Goal: Find specific page/section

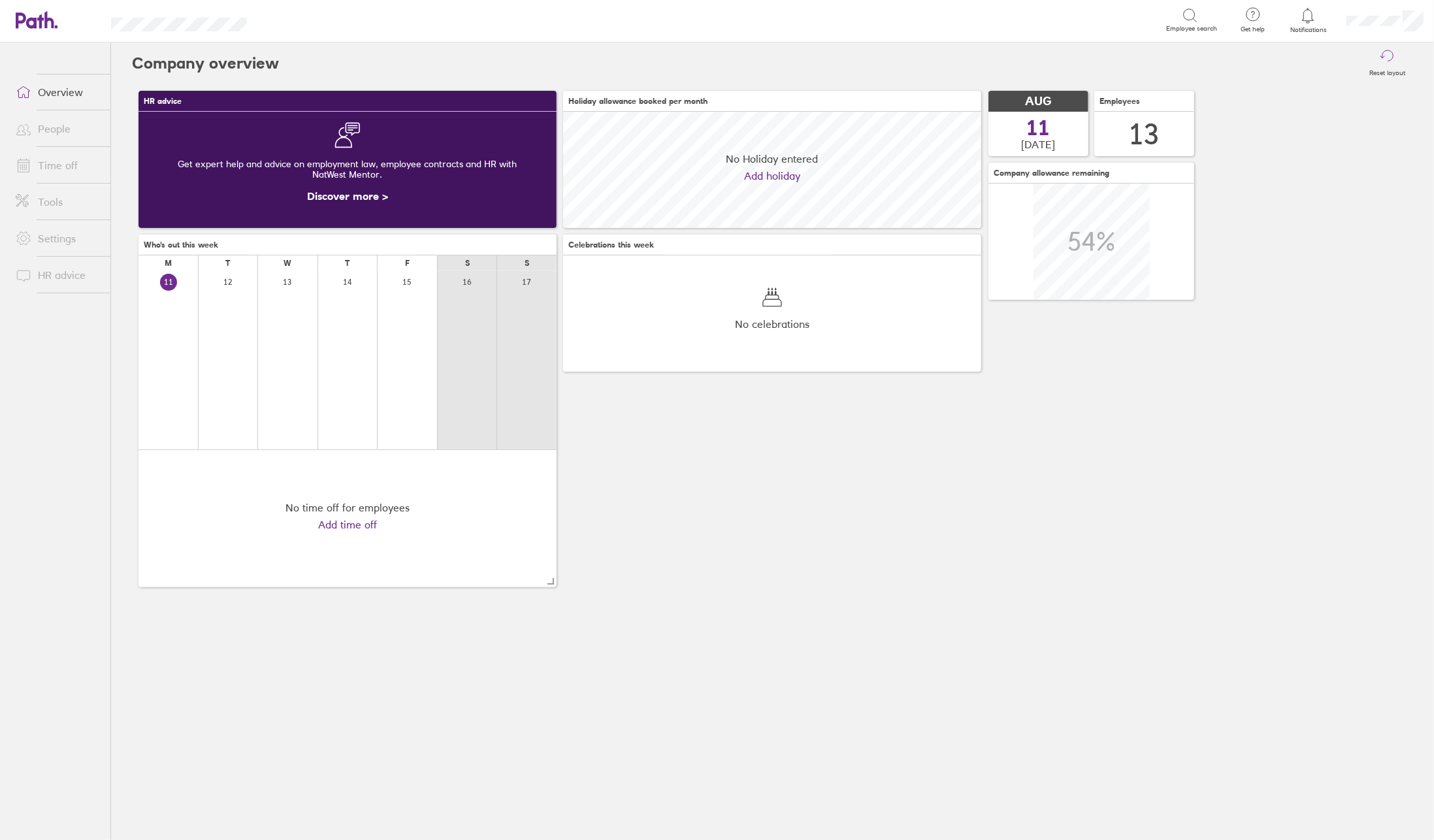
scroll to position [116, 418]
click at [49, 132] on link "People" at bounding box center [57, 129] width 105 height 26
